Goal: Use online tool/utility: Use online tool/utility

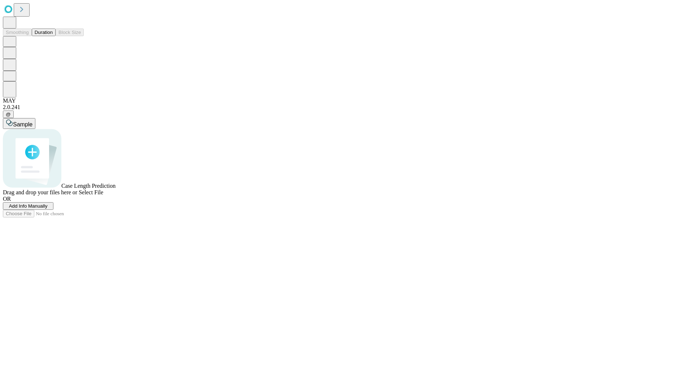
click at [53, 36] on button "Duration" at bounding box center [44, 32] width 24 height 8
click at [48, 208] on span "Add Info Manually" at bounding box center [28, 205] width 39 height 5
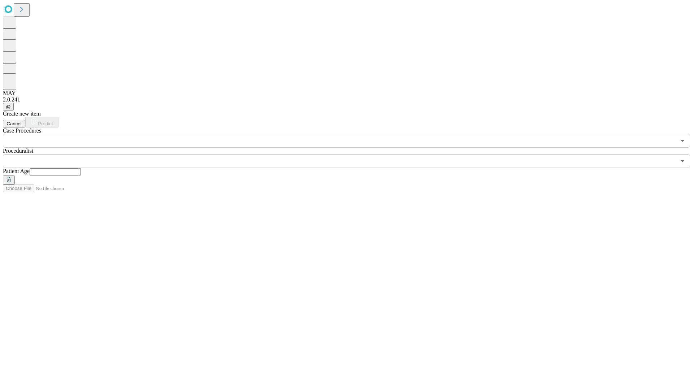
click at [81, 168] on input "text" at bounding box center [55, 171] width 51 height 7
type input "**"
click at [351, 154] on input "text" at bounding box center [339, 161] width 673 height 14
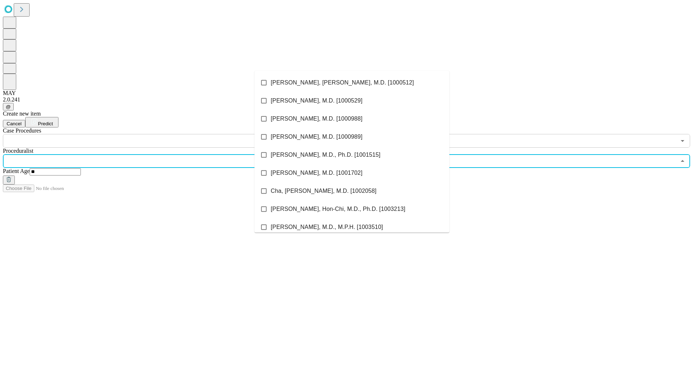
click at [352, 83] on li "[PERSON_NAME], [PERSON_NAME], M.D. [1000512]" at bounding box center [351, 83] width 195 height 18
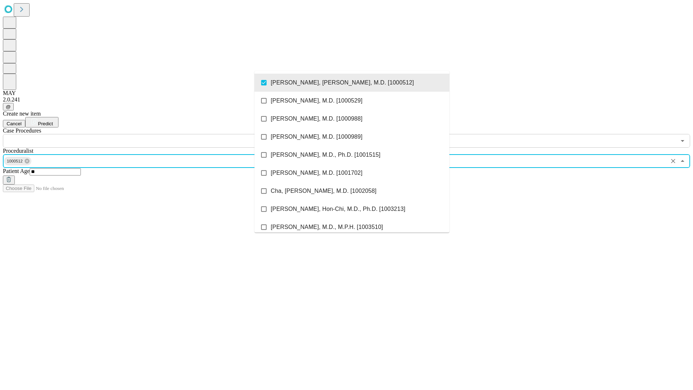
click at [151, 134] on input "text" at bounding box center [339, 141] width 673 height 14
